Goal: Task Accomplishment & Management: Use online tool/utility

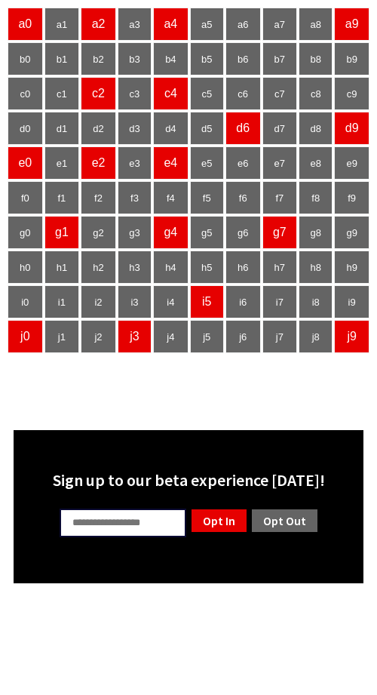
click at [118, 525] on input "text" at bounding box center [123, 523] width 127 height 29
type input "**"
click at [229, 522] on link "Opt In" at bounding box center [219, 521] width 58 height 26
